Goal: Use online tool/utility: Utilize a website feature to perform a specific function

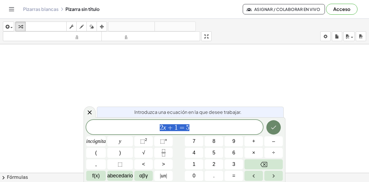
click at [259, 125] on icon "Hecho" at bounding box center [273, 127] width 7 height 7
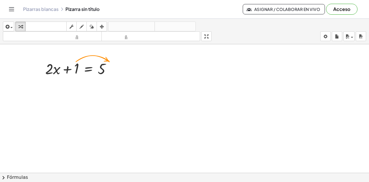
click at [227, 118] on div at bounding box center [184, 180] width 369 height 272
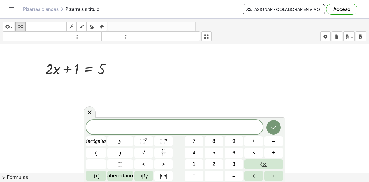
click at [166, 87] on div at bounding box center [184, 180] width 369 height 272
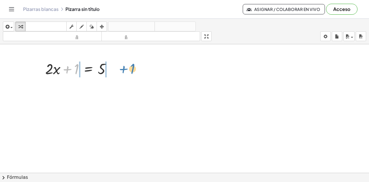
drag, startPoint x: 75, startPoint y: 73, endPoint x: 131, endPoint y: 73, distance: 55.3
click at [131, 73] on div "+ 1 + · 2 · x + 1 = 5" at bounding box center [184, 180] width 369 height 272
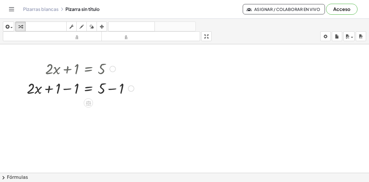
click at [67, 89] on div at bounding box center [80, 88] width 113 height 20
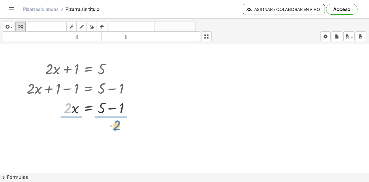
drag, startPoint x: 70, startPoint y: 111, endPoint x: 119, endPoint y: 129, distance: 51.9
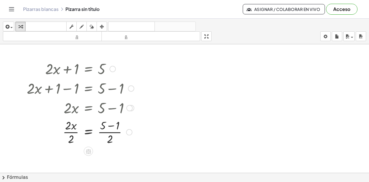
click at [112, 126] on div at bounding box center [80, 131] width 113 height 29
click at [76, 133] on div at bounding box center [80, 131] width 113 height 29
click at [104, 132] on div at bounding box center [80, 131] width 113 height 29
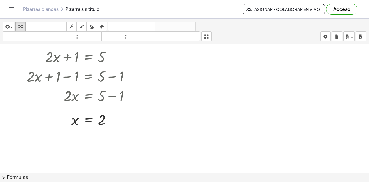
scroll to position [11, 0]
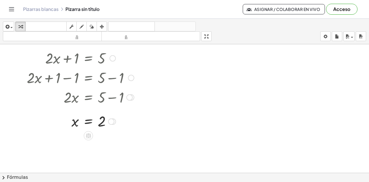
click at [68, 78] on div at bounding box center [80, 78] width 113 height 20
click at [129, 77] on div at bounding box center [131, 78] width 6 height 6
click at [140, 131] on div at bounding box center [184, 162] width 369 height 257
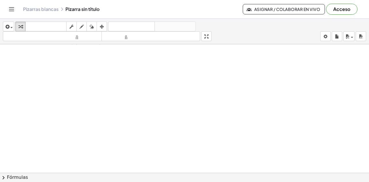
scroll to position [92, 0]
click at [205, 146] on div at bounding box center [184, 80] width 369 height 257
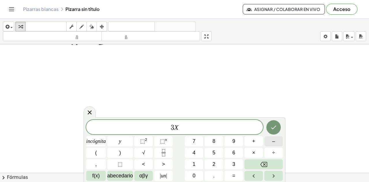
click at [259, 139] on button "–" at bounding box center [273, 141] width 18 height 10
click at [232, 173] on font "=" at bounding box center [233, 176] width 3 height 6
click at [232, 163] on button "3" at bounding box center [233, 164] width 18 height 10
click at [197, 176] on button "0" at bounding box center [194, 176] width 18 height 10
click at [259, 124] on button "Hecho" at bounding box center [273, 127] width 14 height 14
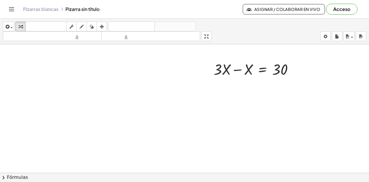
scroll to position [184, 0]
click at [239, 66] on div at bounding box center [255, 65] width 90 height 20
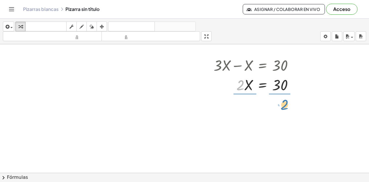
drag, startPoint x: 240, startPoint y: 85, endPoint x: 285, endPoint y: 103, distance: 47.9
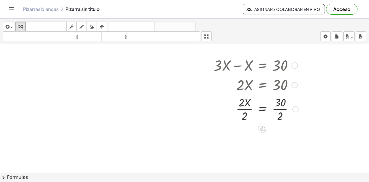
click at [250, 109] on div at bounding box center [255, 108] width 90 height 29
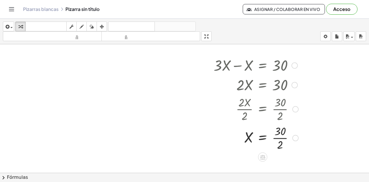
click at [259, 138] on div at bounding box center [255, 137] width 90 height 29
